Goal: Task Accomplishment & Management: Complete application form

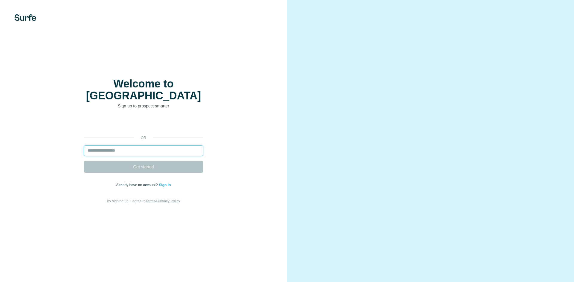
drag, startPoint x: 0, startPoint y: 0, endPoint x: 146, endPoint y: 143, distance: 204.4
click at [146, 146] on input "email" at bounding box center [144, 151] width 120 height 11
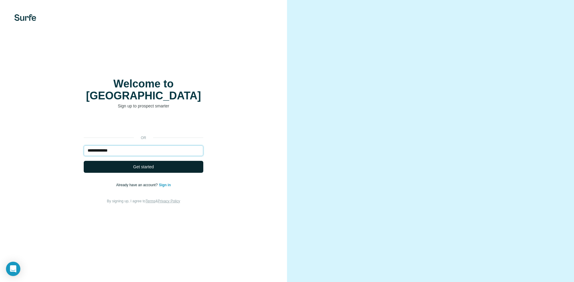
type input "**********"
click at [156, 161] on button "Get started" at bounding box center [144, 167] width 120 height 12
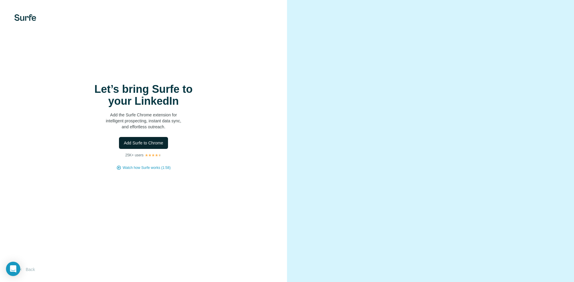
click at [156, 141] on span "Add Surfe to Chrome" at bounding box center [143, 143] width 39 height 6
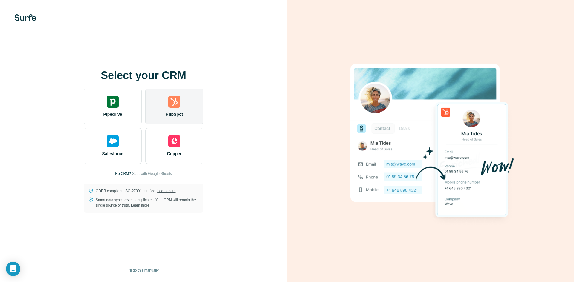
click at [173, 104] on img at bounding box center [174, 102] width 12 height 12
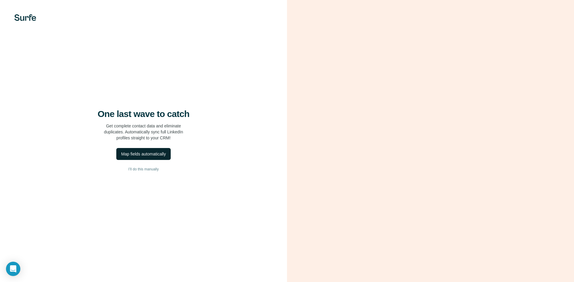
click at [165, 155] on div "Map fields automatically" at bounding box center [143, 154] width 45 height 6
